Goal: Register for event/course

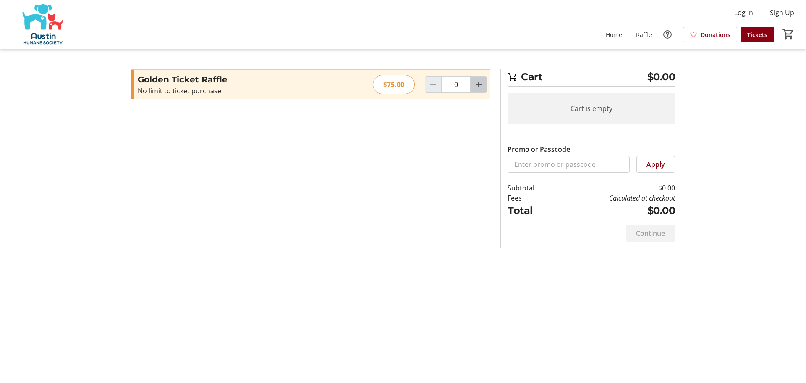
click at [482, 84] on mat-icon "Increment by one" at bounding box center [479, 84] width 10 height 10
type input "1"
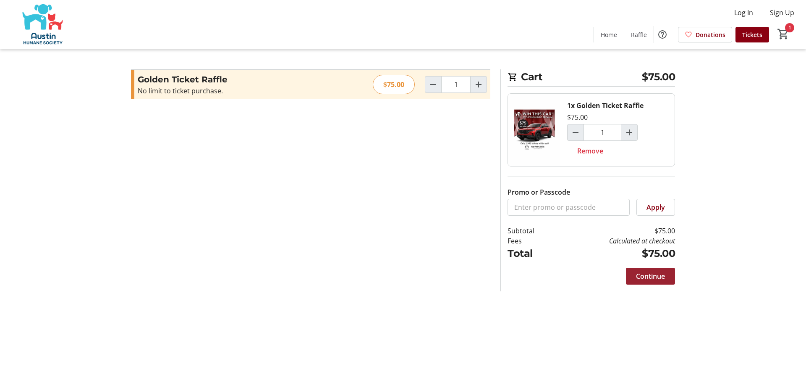
click at [647, 277] on span "Continue" at bounding box center [650, 276] width 29 height 10
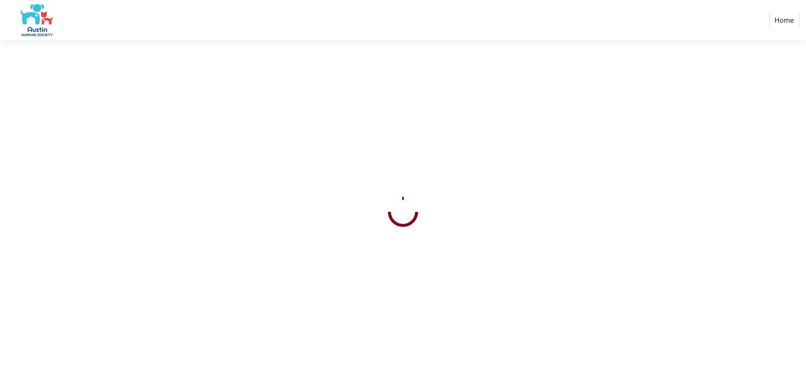
select select "US"
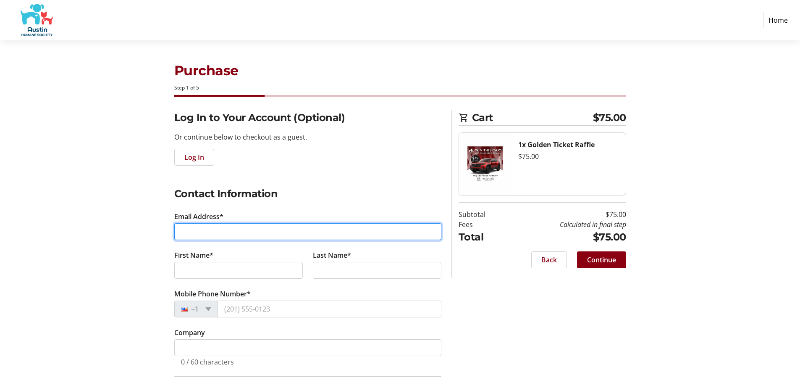
click at [257, 234] on input "Email Address*" at bounding box center [307, 231] width 267 height 17
type input "r"
type input "[EMAIL_ADDRESS][DOMAIN_NAME]"
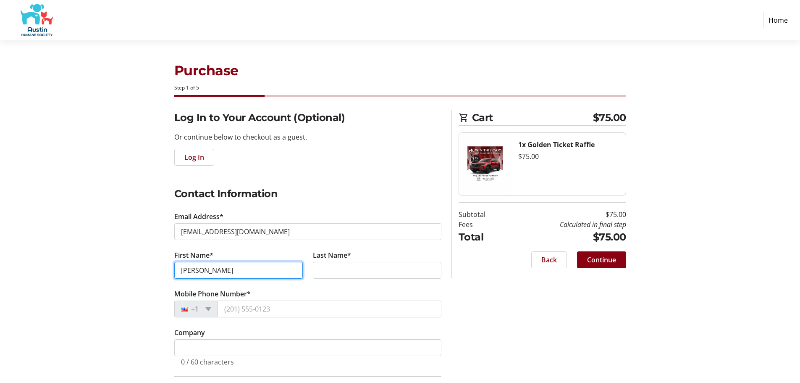
type input "[PERSON_NAME]"
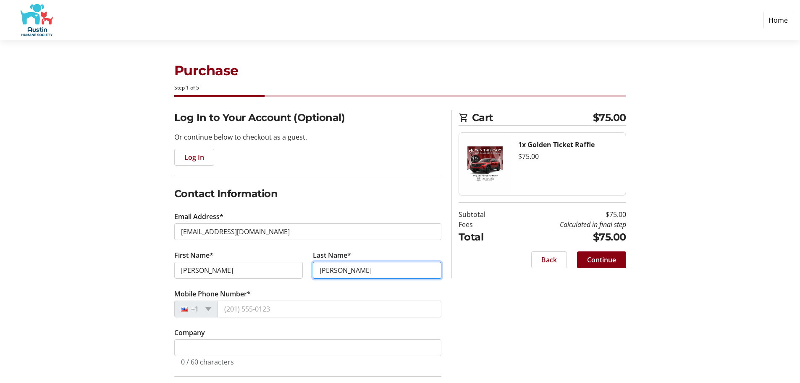
type input "[PERSON_NAME]"
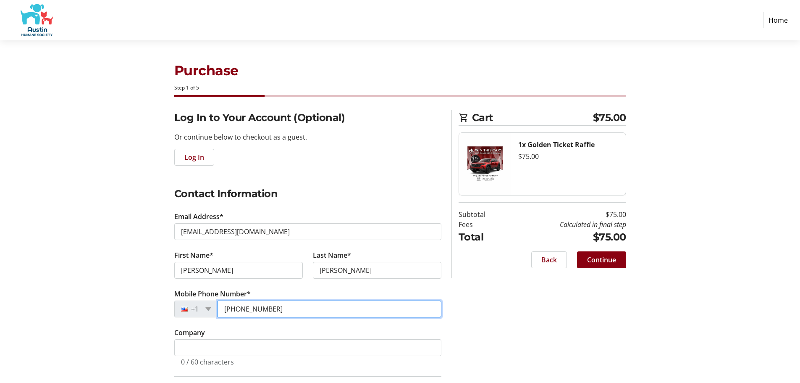
type input "[PHONE_NUMBER]"
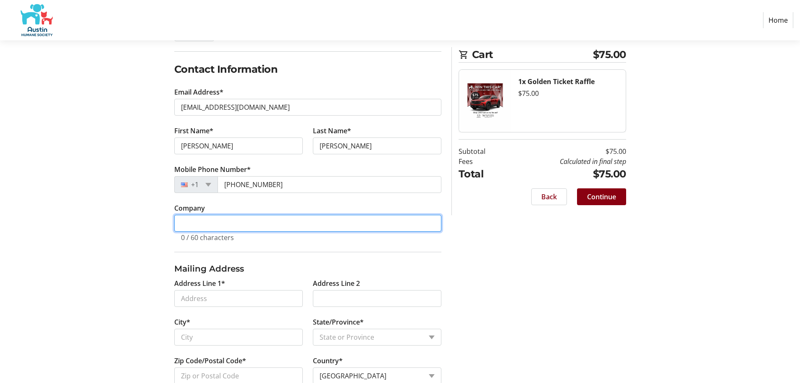
scroll to position [146, 0]
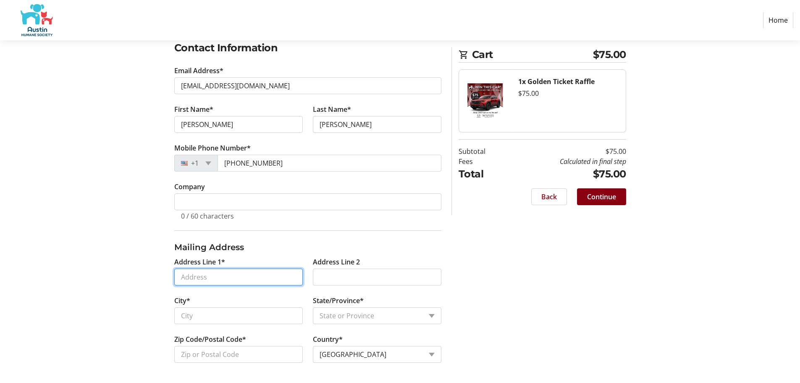
click at [231, 276] on input "Address Line 1*" at bounding box center [238, 276] width 129 height 17
type input "[STREET_ADDRESS]"
type input "Austin"
select select "[GEOGRAPHIC_DATA]"
type input "78723"
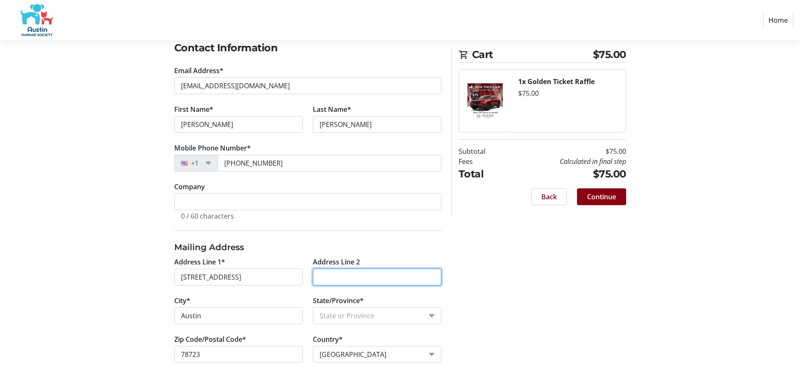
click at [343, 278] on input "Address Line 2" at bounding box center [377, 276] width 129 height 17
type input "Unit D"
click at [583, 260] on div "Log In to Your Account (Optional) Or continue below to checkout as a guest. Log…" at bounding box center [400, 173] width 554 height 418
click at [605, 198] on span "Continue" at bounding box center [601, 197] width 29 height 10
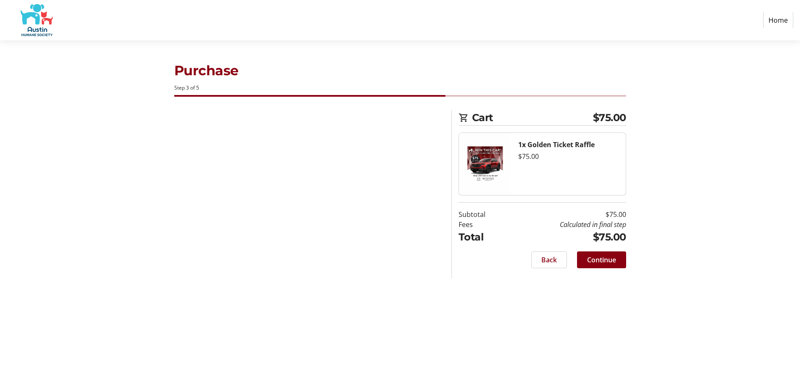
scroll to position [0, 0]
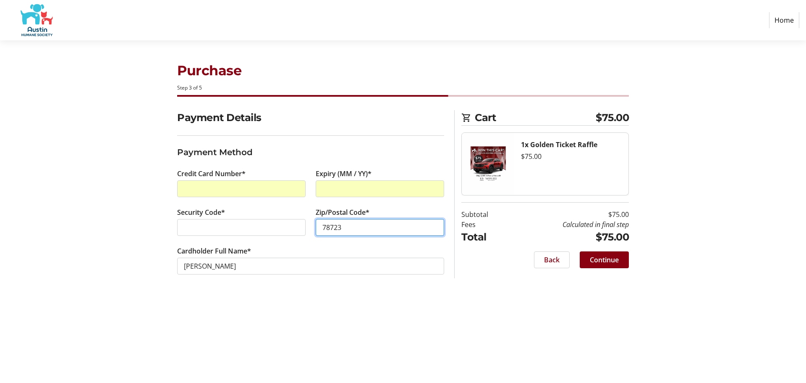
type input "78723"
click at [614, 256] on span "Continue" at bounding box center [604, 260] width 29 height 10
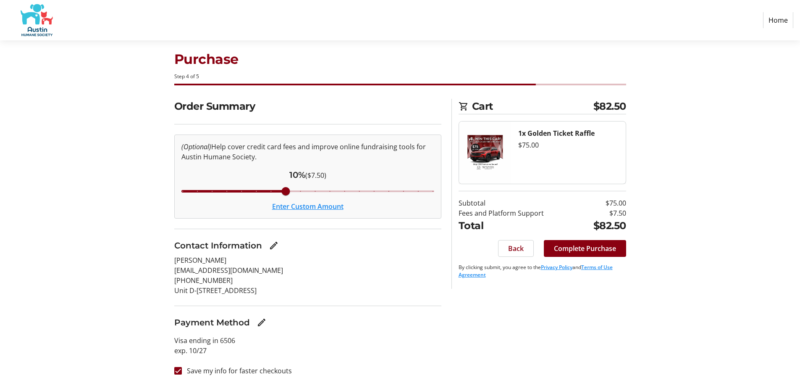
scroll to position [14, 0]
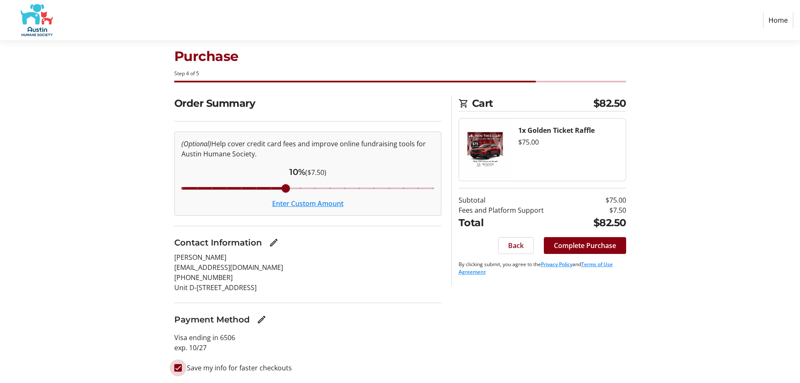
click at [179, 368] on input "Save my info for faster checkouts" at bounding box center [178, 368] width 8 height 8
checkbox input "false"
click at [599, 245] on span "Complete Purchase" at bounding box center [585, 245] width 62 height 10
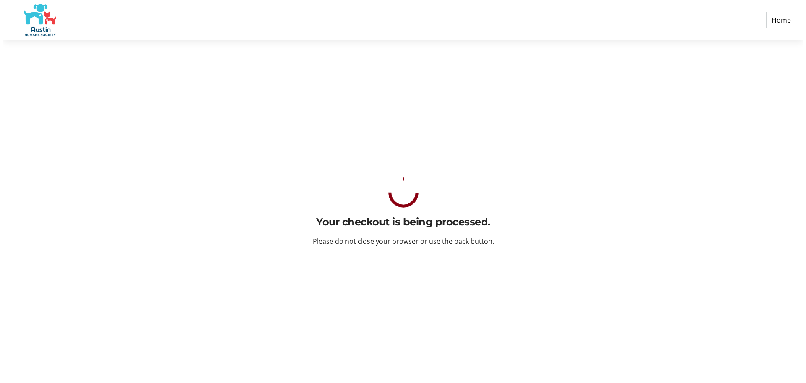
scroll to position [0, 0]
